Goal: Transaction & Acquisition: Download file/media

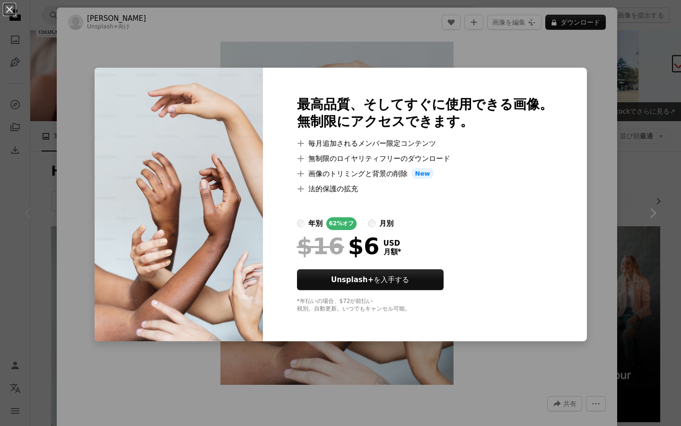
scroll to position [255, 0]
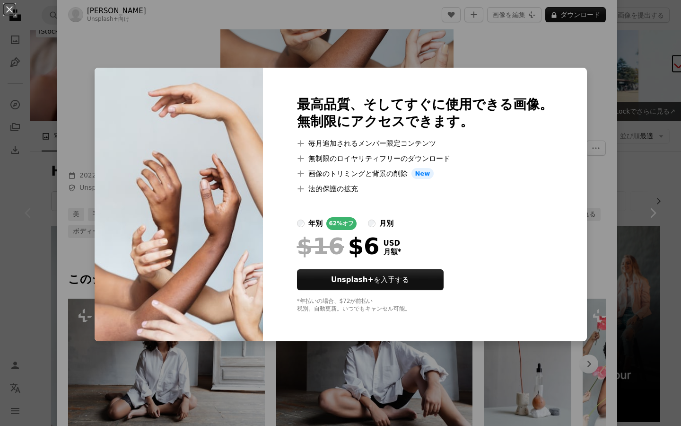
click at [335, 30] on div "An X shape 最高品質、そしてすぐに使用できる画像。 無制限にアクセスできます。 A plus sign 毎月追加されるメンバー限定コンテンツ A p…" at bounding box center [340, 213] width 681 height 426
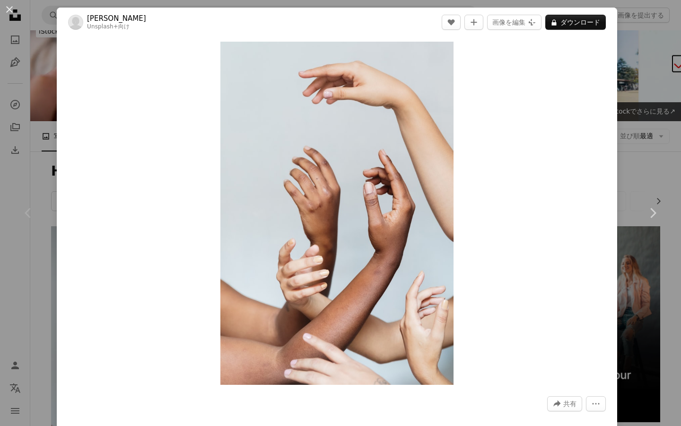
click at [659, 130] on div "An X shape Chevron left Chevron right [PERSON_NAME] Unsplash+ 向け A heart A plus…" at bounding box center [340, 213] width 681 height 426
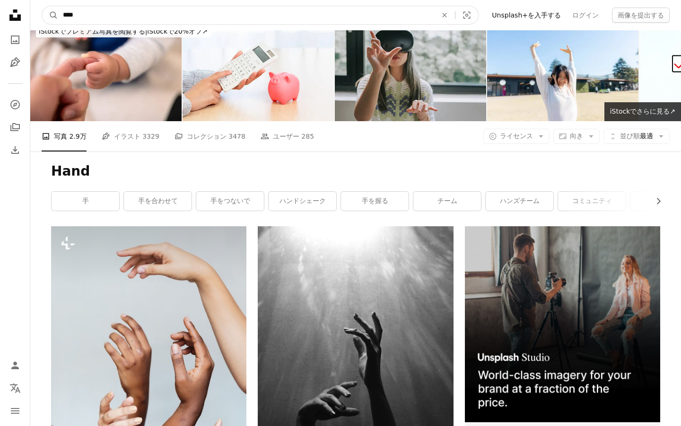
click at [268, 21] on input "****" at bounding box center [246, 15] width 376 height 18
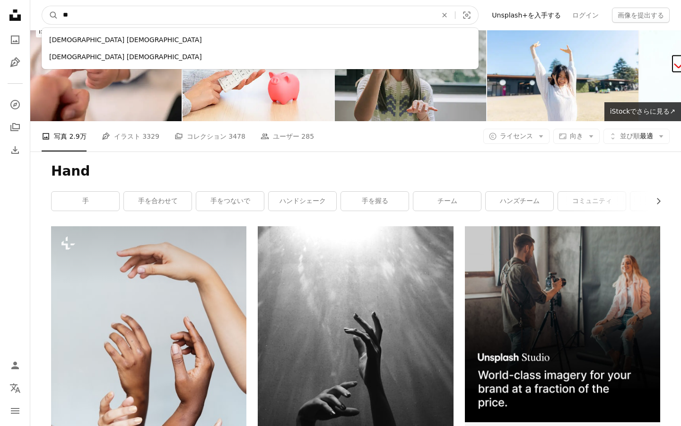
type input "*"
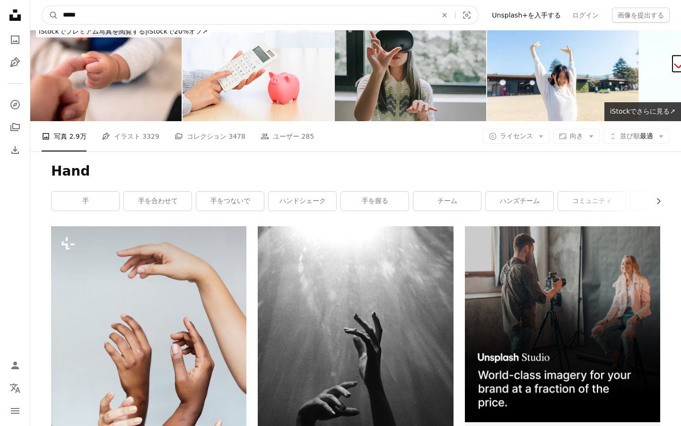
type input "****"
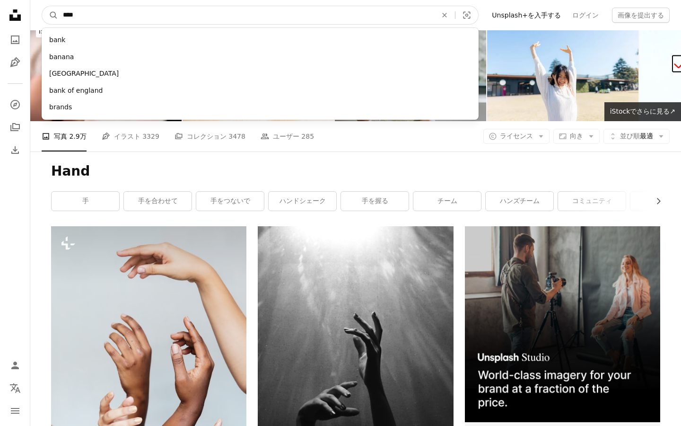
click button "A magnifying glass" at bounding box center [50, 15] width 16 height 18
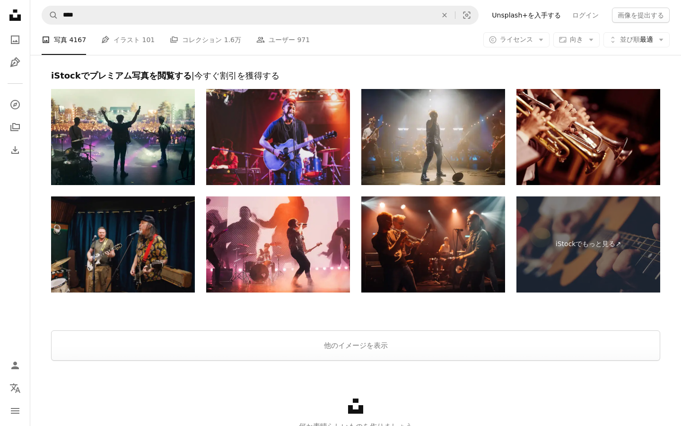
scroll to position [1640, 0]
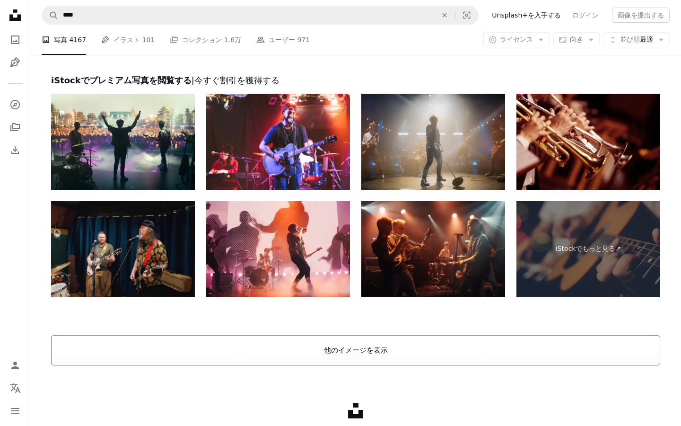
click at [311, 336] on button "他のイメージを表示" at bounding box center [355, 350] width 609 height 30
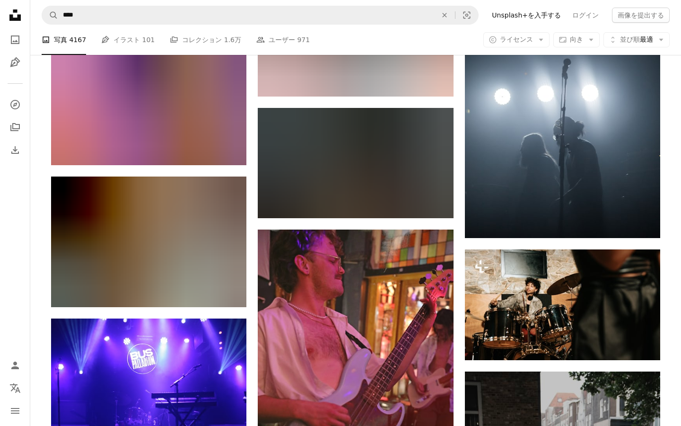
scroll to position [19695, 0]
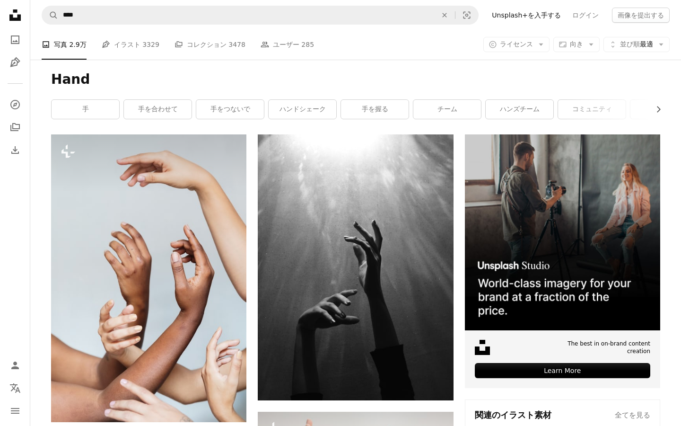
scroll to position [231, 0]
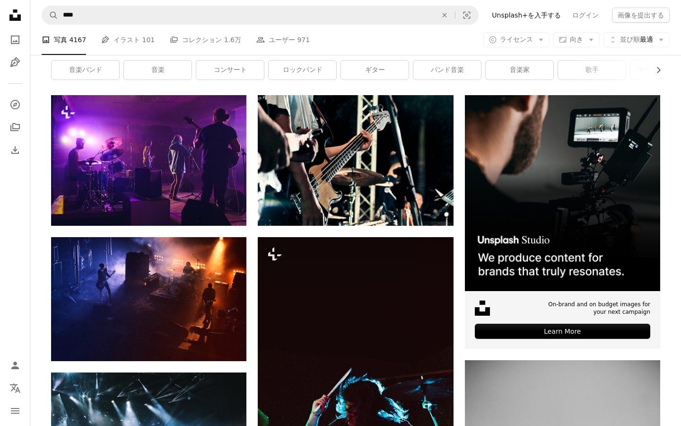
scroll to position [334, 0]
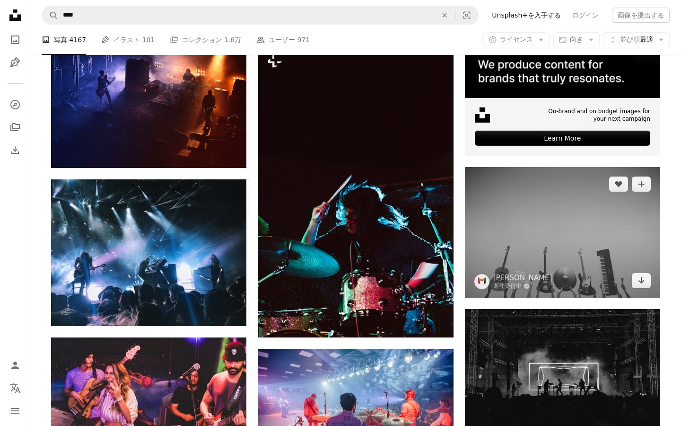
click at [544, 247] on img at bounding box center [562, 232] width 195 height 130
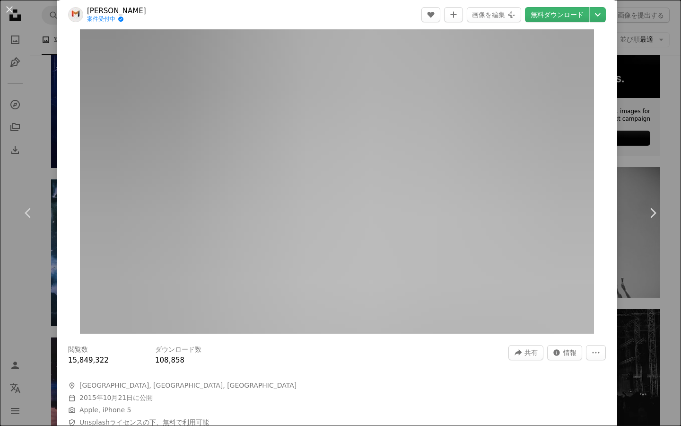
scroll to position [25, 0]
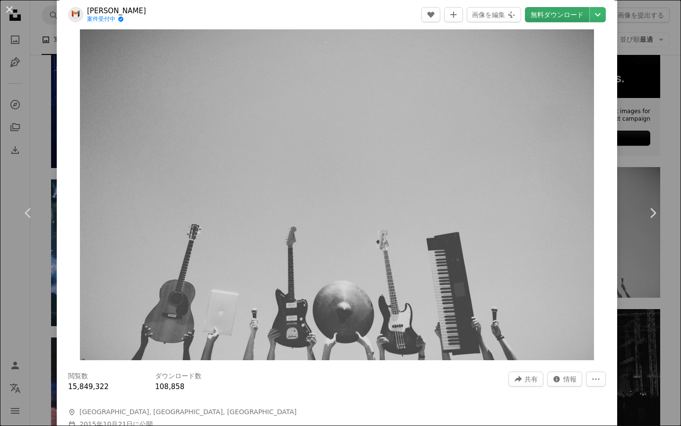
click at [540, 20] on link "無料ダウンロード" at bounding box center [557, 14] width 64 height 15
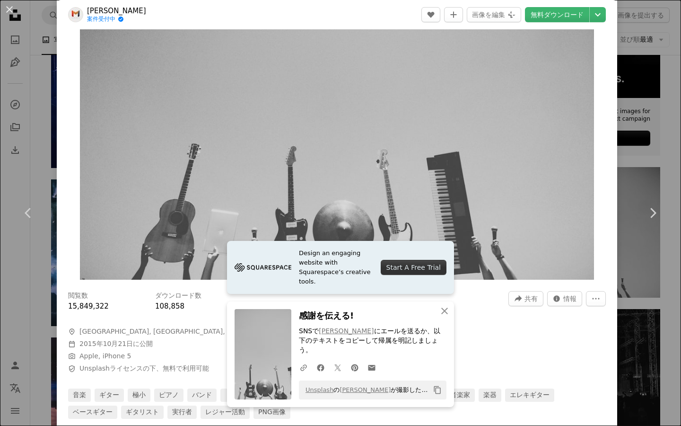
scroll to position [107, 0]
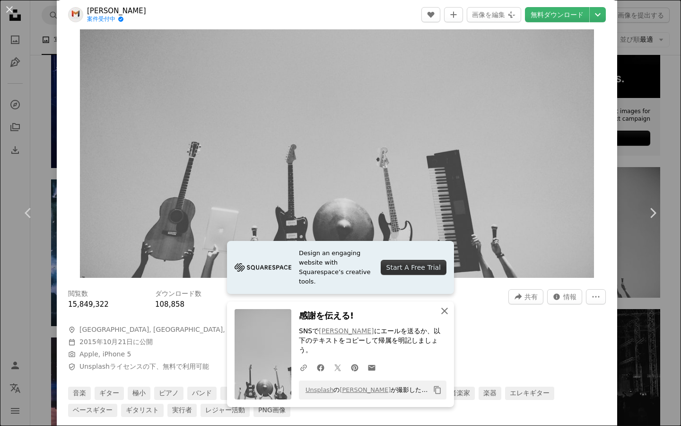
click at [443, 314] on icon "button" at bounding box center [444, 310] width 7 height 7
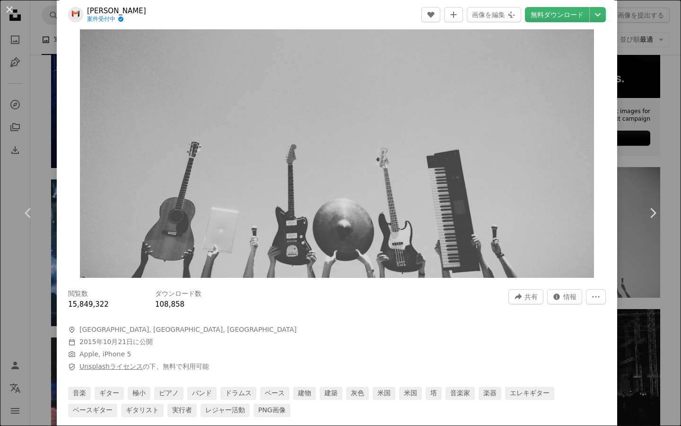
click at [98, 366] on link "Unsplashライセンス" at bounding box center [110, 366] width 63 height 8
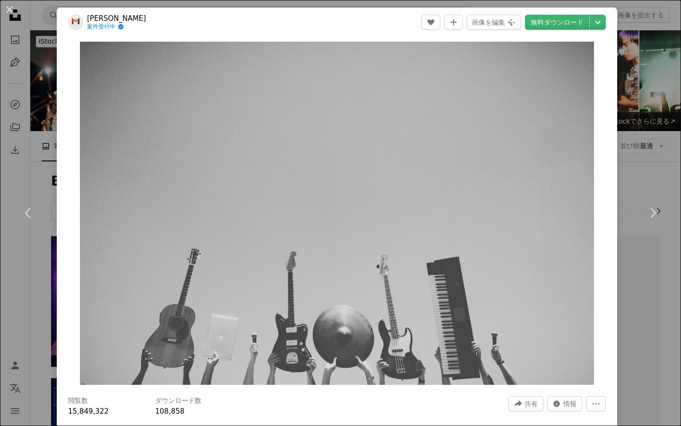
scroll to position [334, 0]
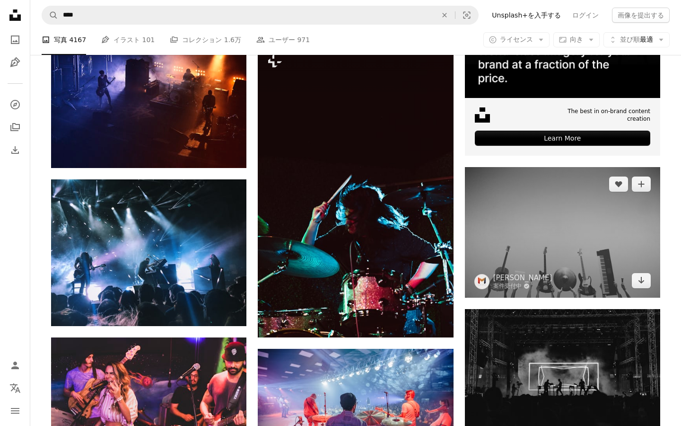
click at [541, 248] on img at bounding box center [562, 232] width 195 height 130
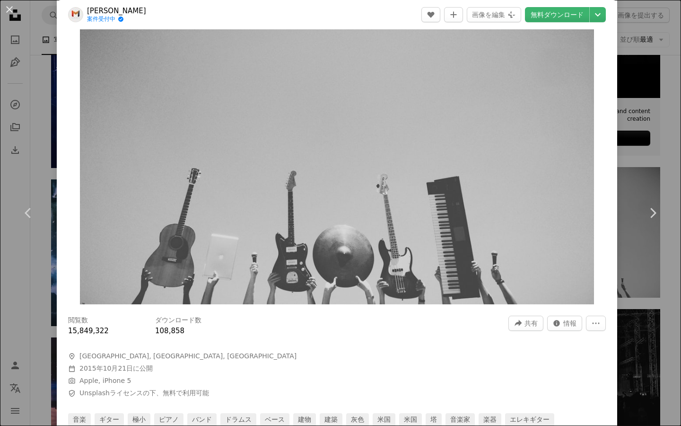
scroll to position [113, 0]
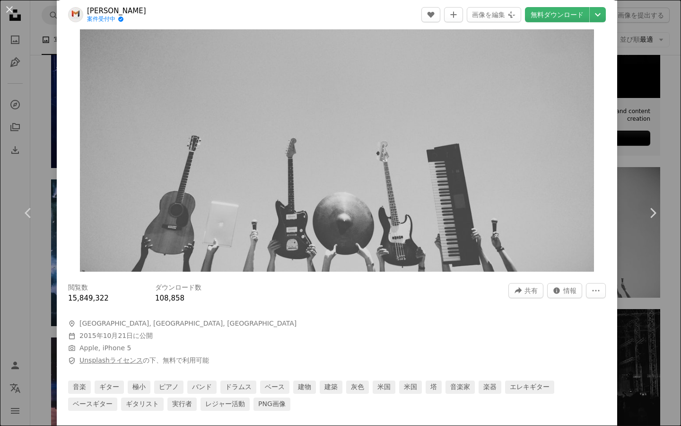
click at [104, 361] on link "Unsplashライセンス" at bounding box center [110, 360] width 63 height 8
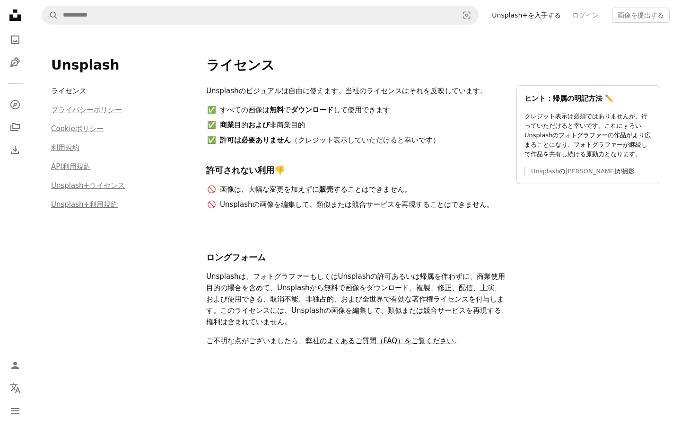
click at [367, 341] on link "弊社のよくあるご質問（FAQ）をご覧ください" at bounding box center [380, 340] width 149 height 9
